Goal: Task Accomplishment & Management: Use online tool/utility

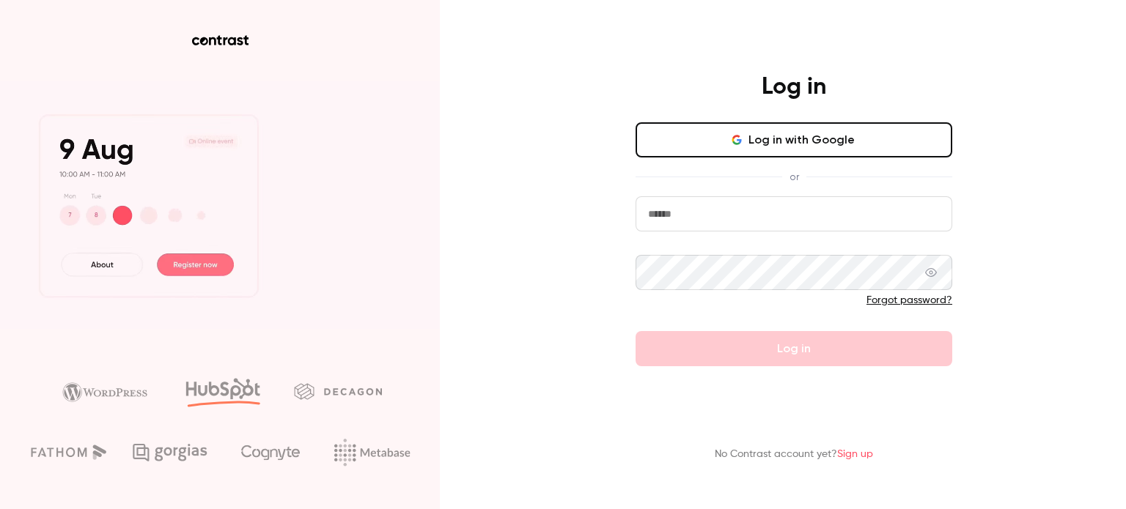
click at [800, 141] on button "Log in with Google" at bounding box center [793, 139] width 317 height 35
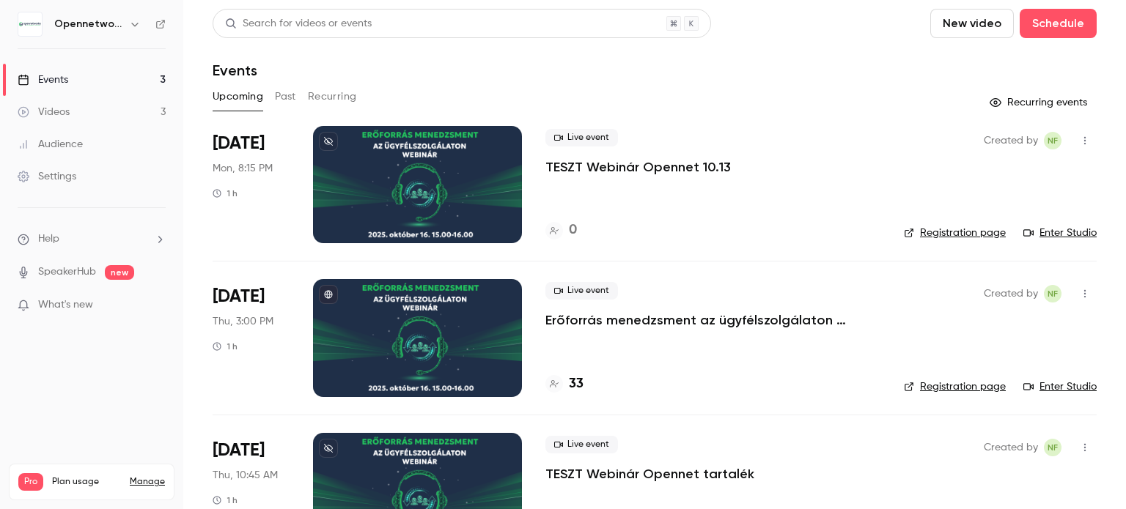
click at [466, 193] on div at bounding box center [417, 184] width 209 height 117
click at [1038, 229] on link "Enter Studio" at bounding box center [1059, 233] width 73 height 15
